Goal: Find specific page/section: Find specific page/section

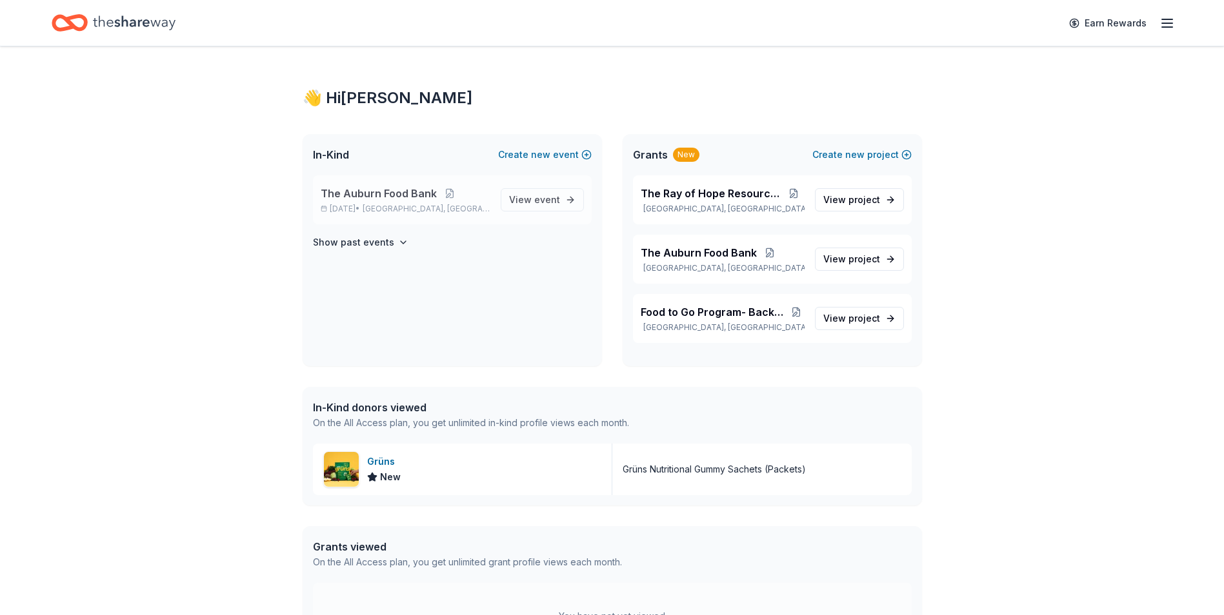
click at [408, 200] on span "The Auburn Food Bank" at bounding box center [379, 193] width 116 height 15
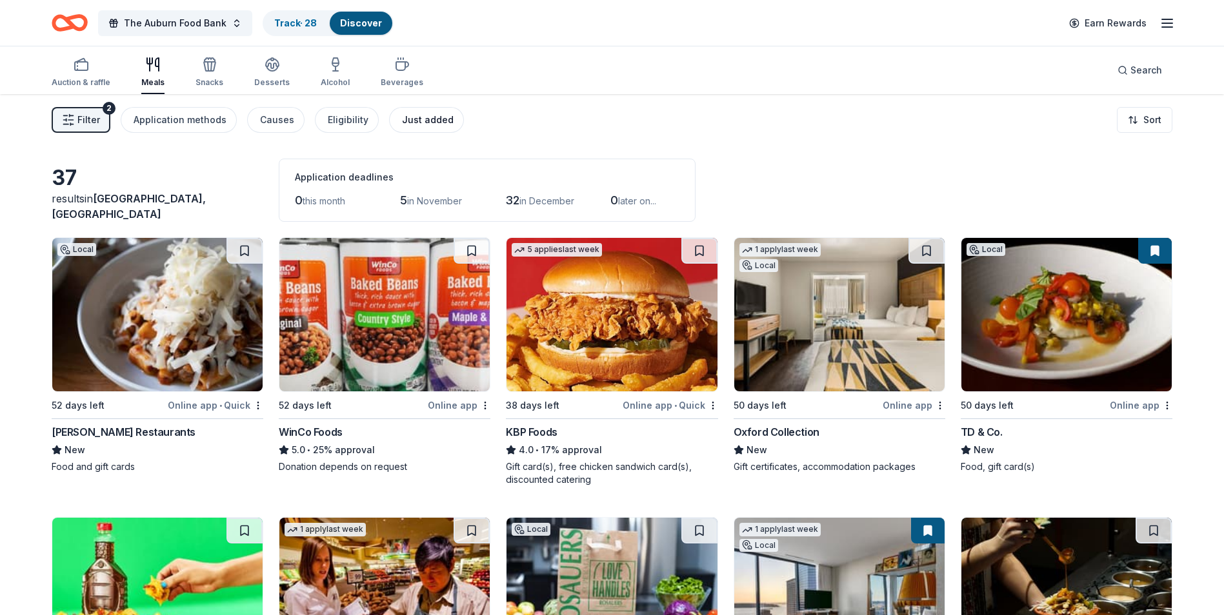
click at [403, 120] on div "Just added" at bounding box center [428, 119] width 52 height 15
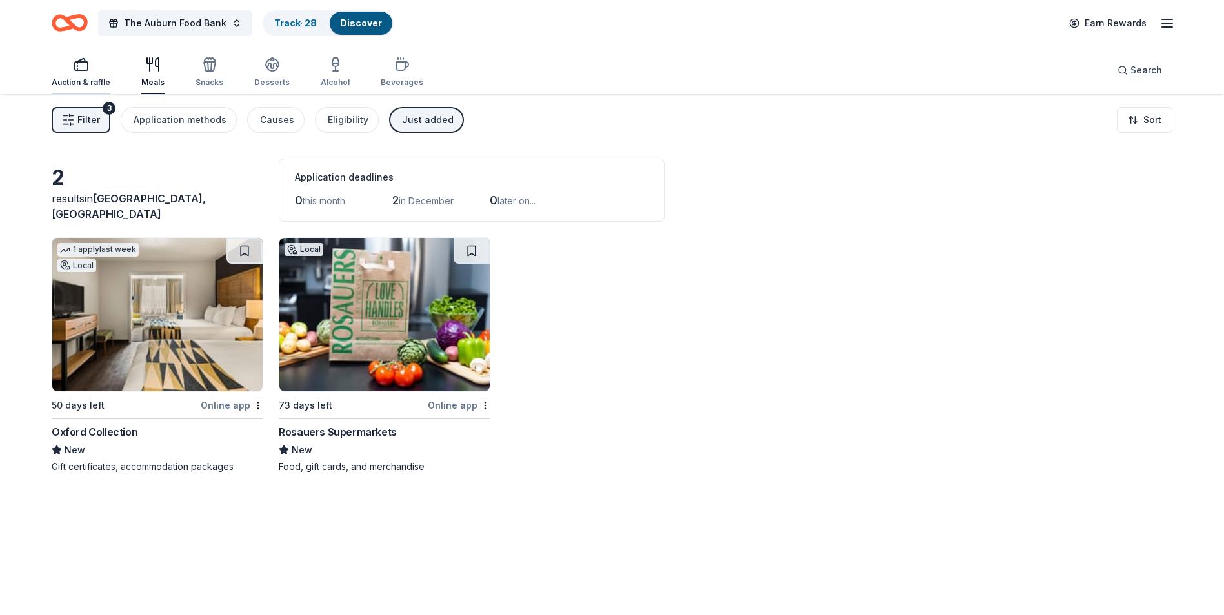
click at [70, 71] on div "button" at bounding box center [81, 64] width 59 height 15
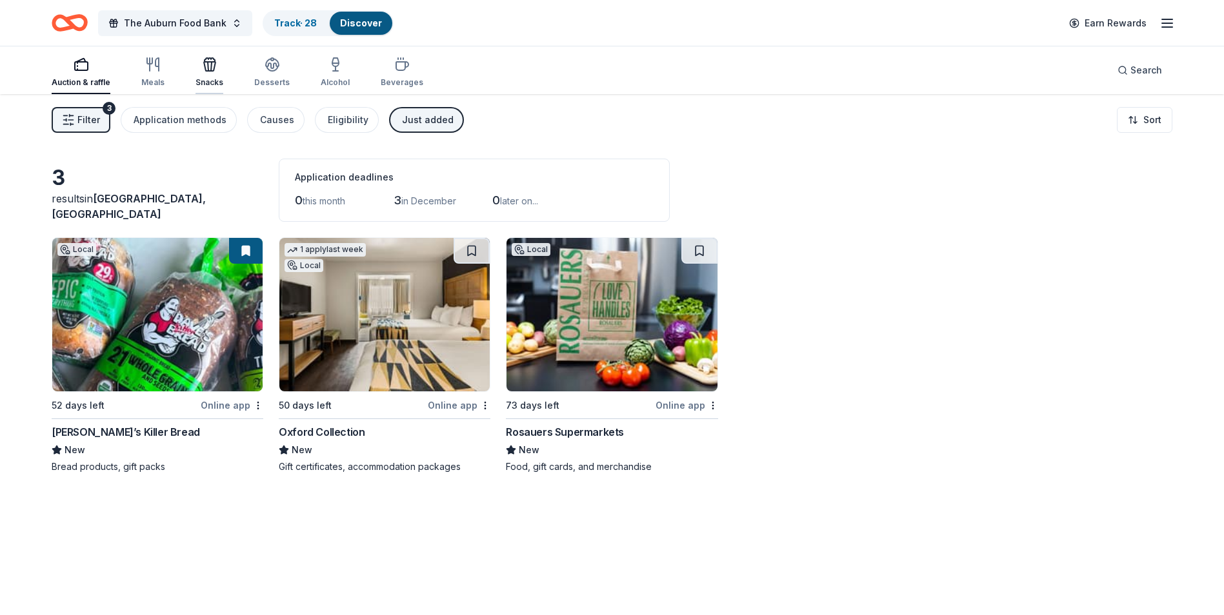
click at [204, 69] on icon "button" at bounding box center [209, 64] width 15 height 15
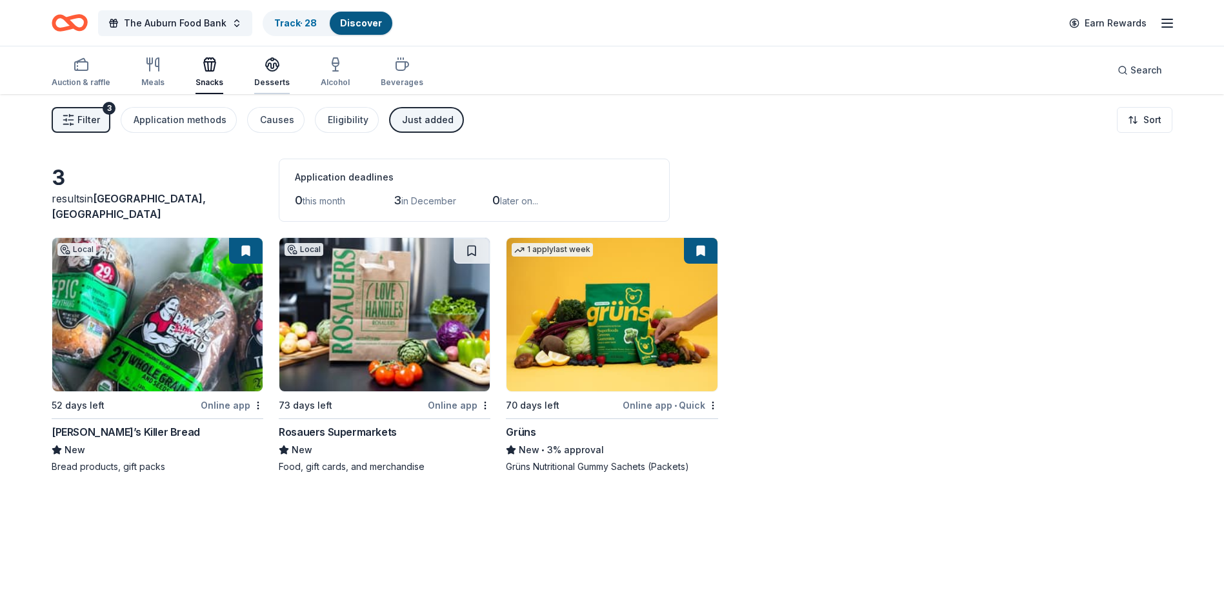
click at [274, 75] on div "Desserts" at bounding box center [271, 72] width 35 height 31
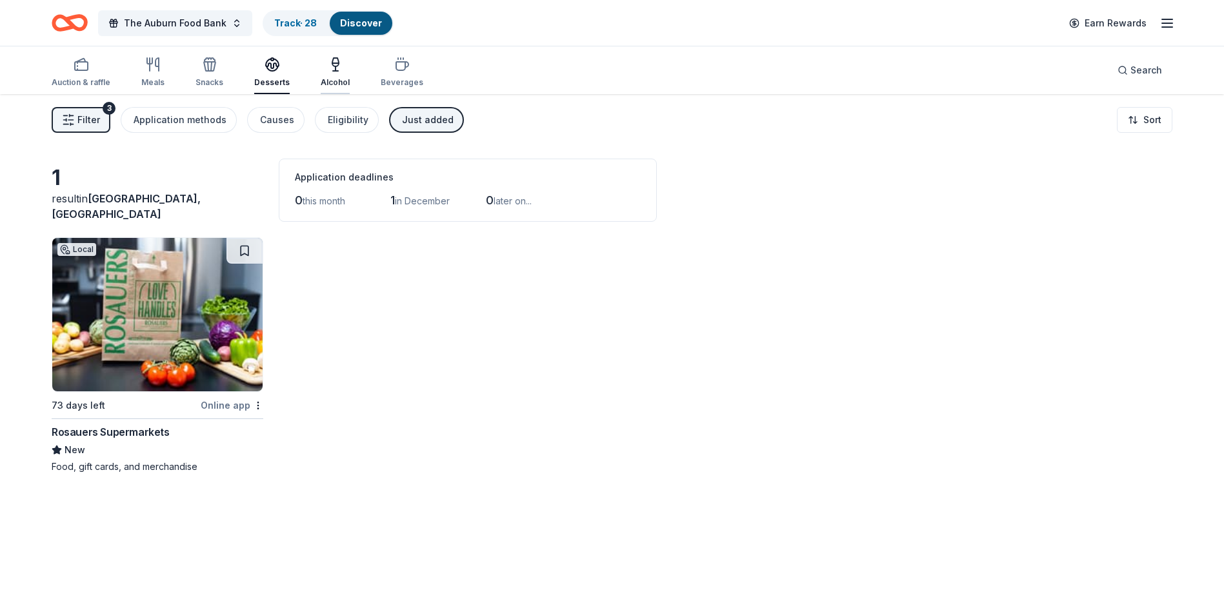
click at [340, 86] on div "Alcohol" at bounding box center [335, 82] width 29 height 10
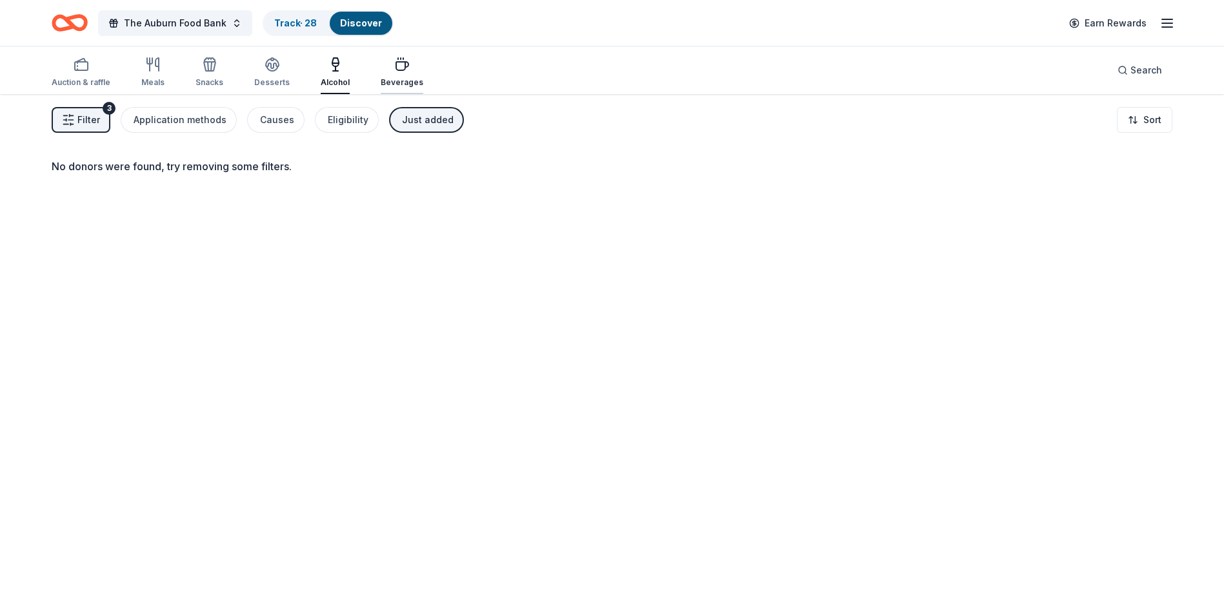
click at [384, 75] on div "Beverages" at bounding box center [402, 72] width 43 height 31
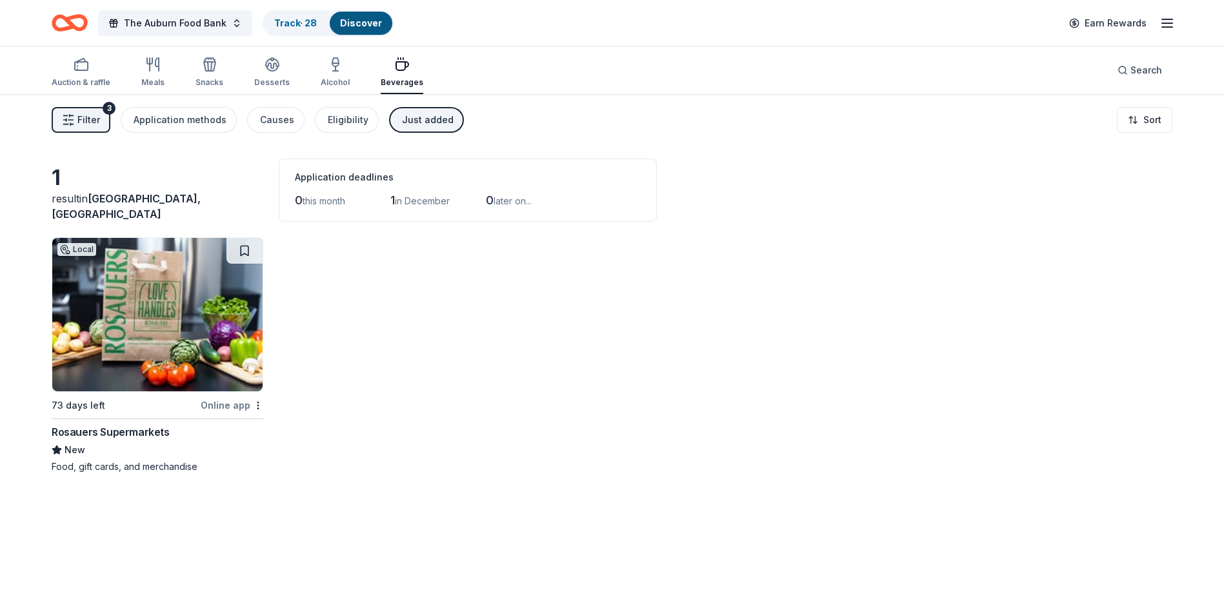
click at [974, 24] on icon "button" at bounding box center [1166, 22] width 15 height 15
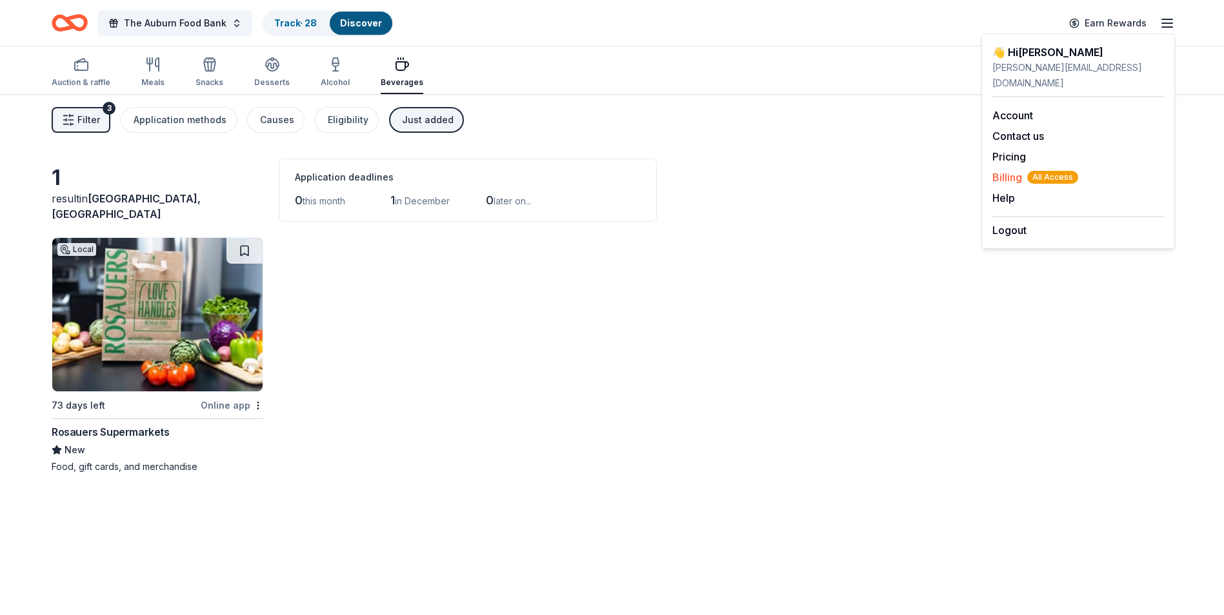
click at [974, 170] on span "Billing All Access" at bounding box center [1035, 177] width 86 height 15
